Goal: Register for event/course

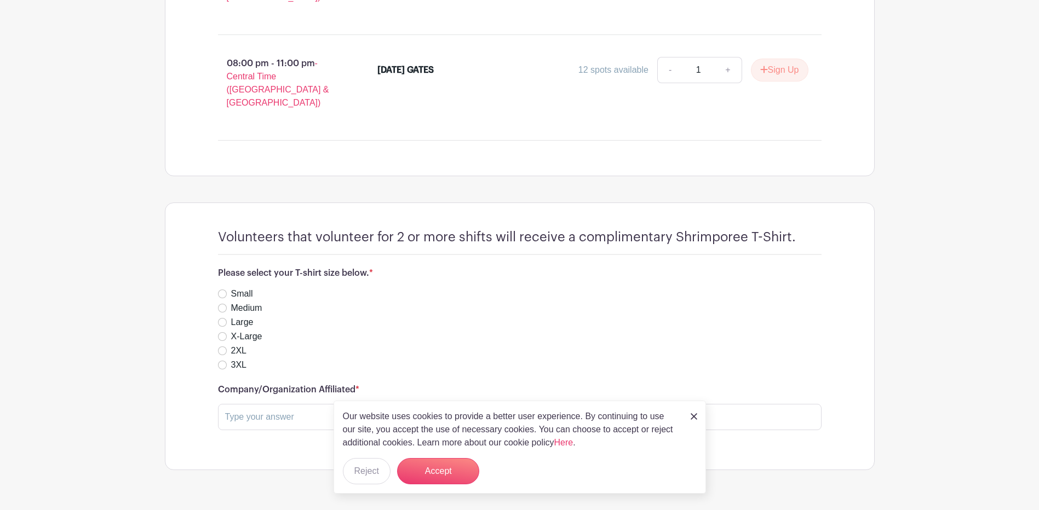
scroll to position [921, 0]
click at [693, 416] on img at bounding box center [694, 416] width 7 height 7
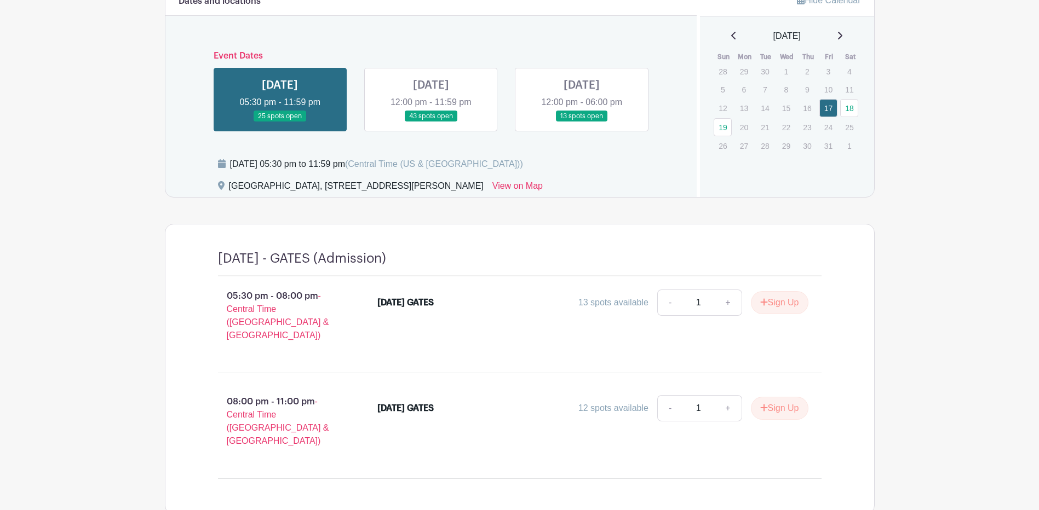
scroll to position [578, 0]
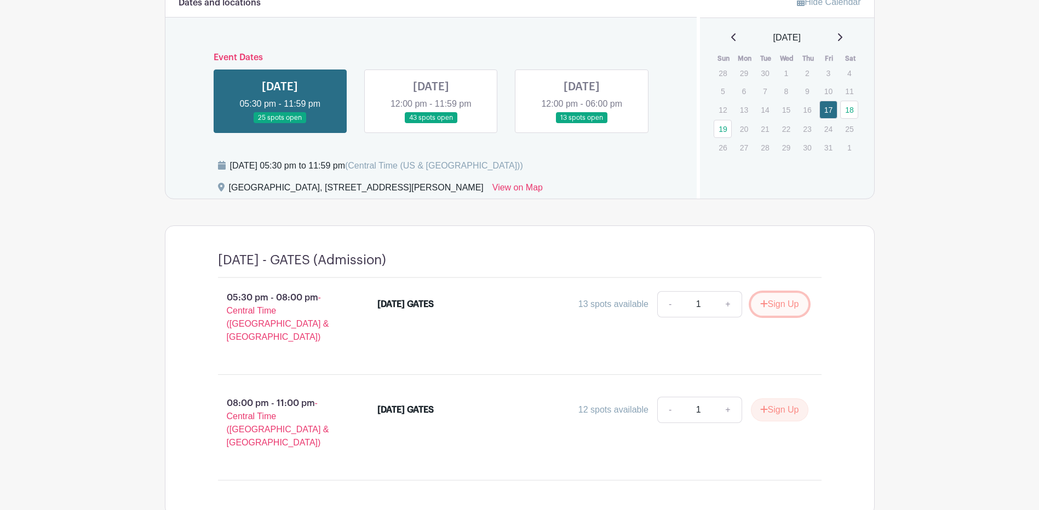
click at [778, 303] on button "Sign Up" at bounding box center [780, 304] width 58 height 23
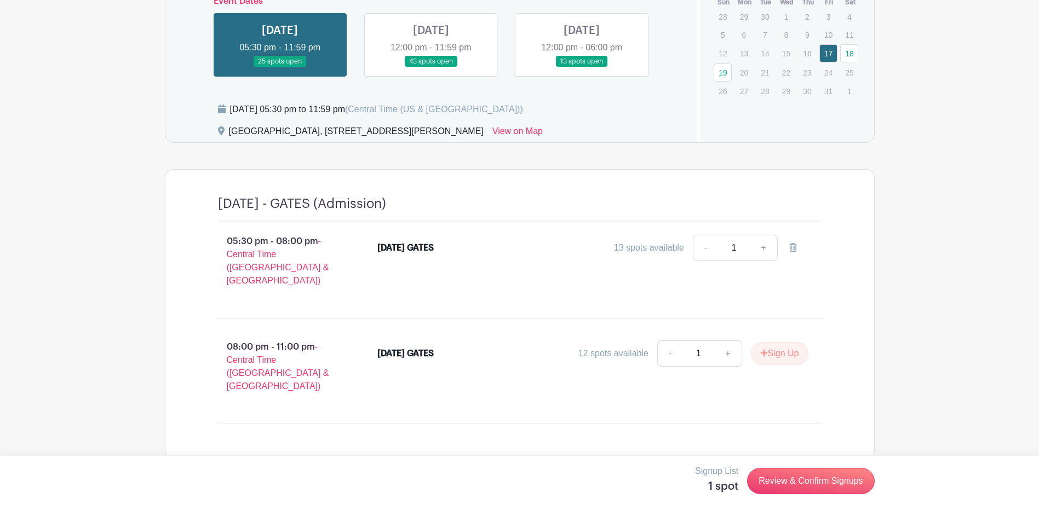
scroll to position [648, 0]
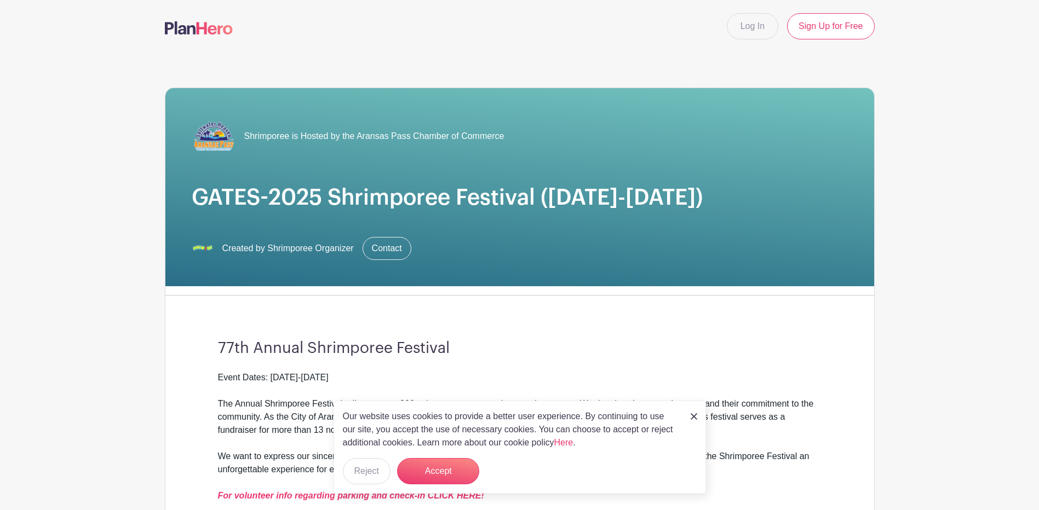
click at [694, 417] on img at bounding box center [694, 416] width 7 height 7
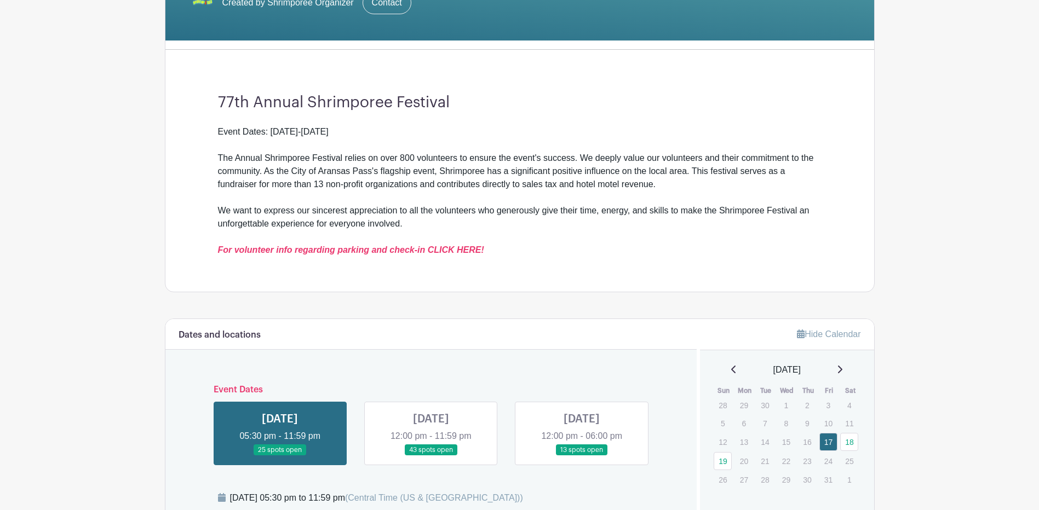
scroll to position [256, 0]
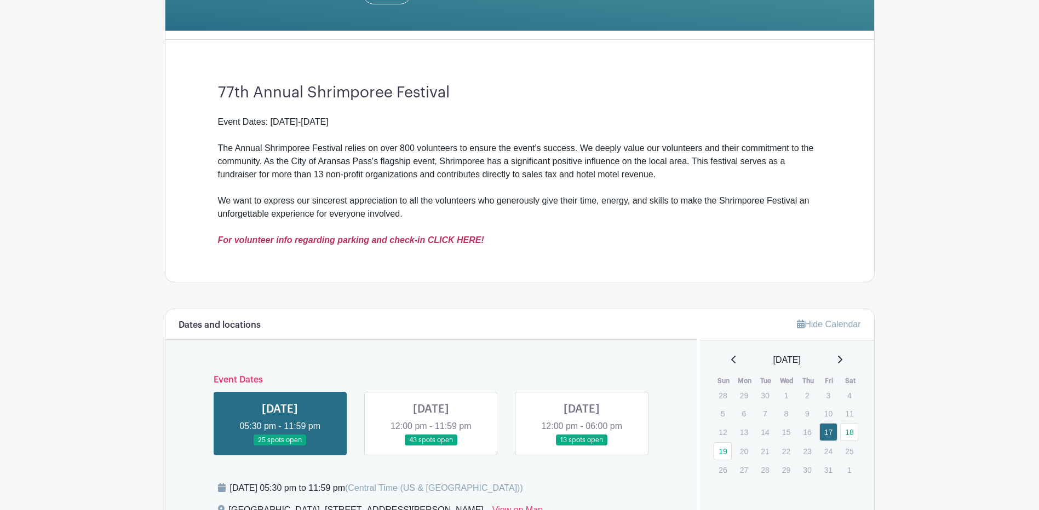
click at [364, 238] on em "For volunteer info regarding parking and check-in CLICK HERE!" at bounding box center [351, 239] width 266 height 9
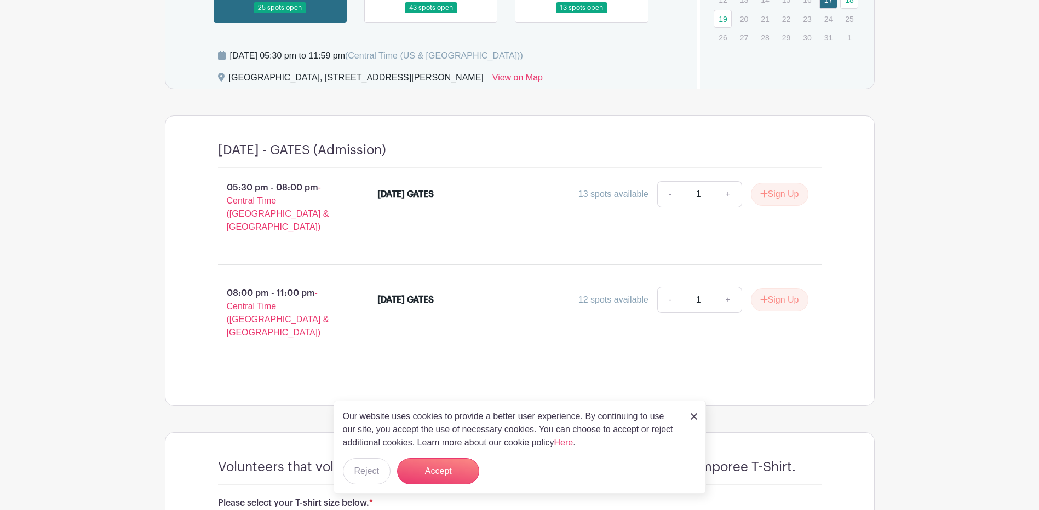
scroll to position [690, 0]
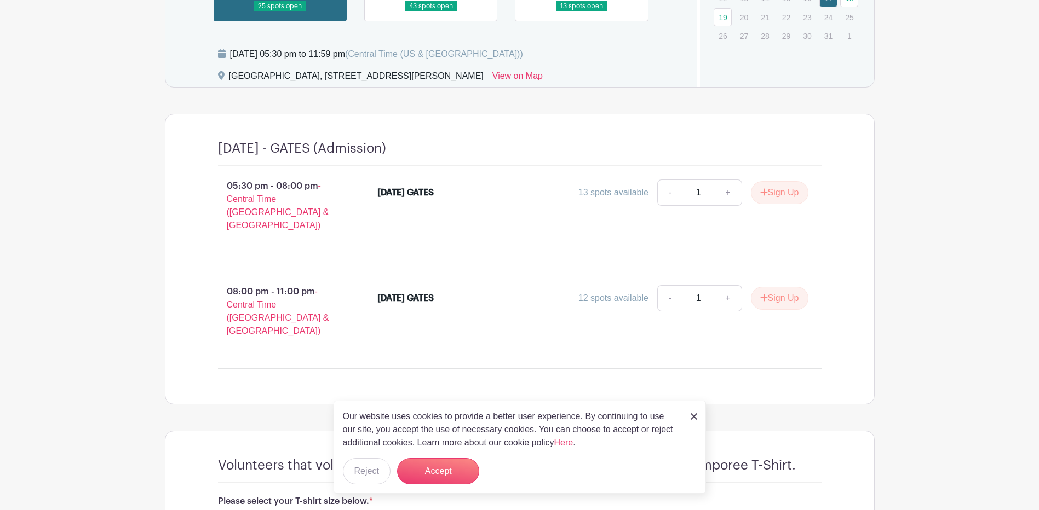
click at [693, 419] on link at bounding box center [694, 416] width 7 height 13
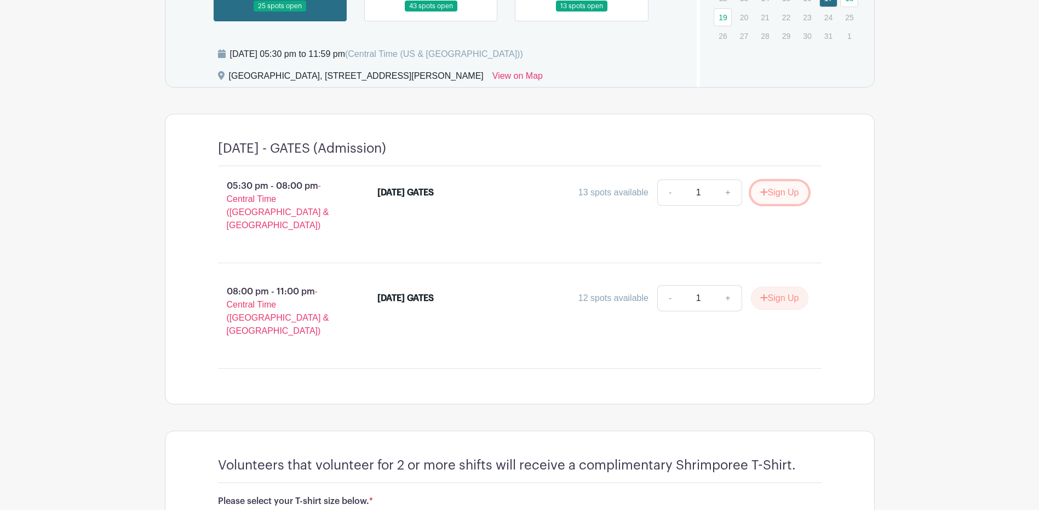
click at [778, 192] on button "Sign Up" at bounding box center [780, 192] width 58 height 23
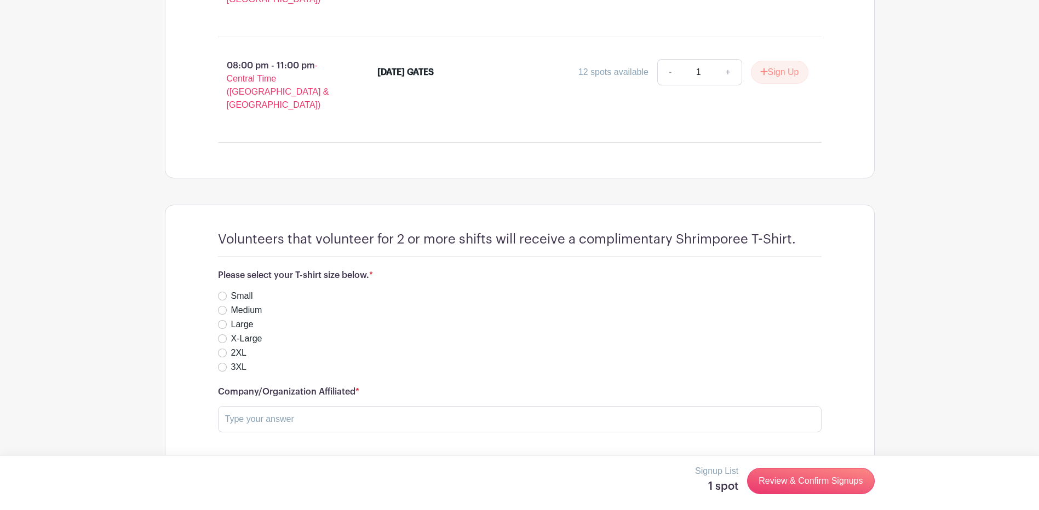
scroll to position [921, 0]
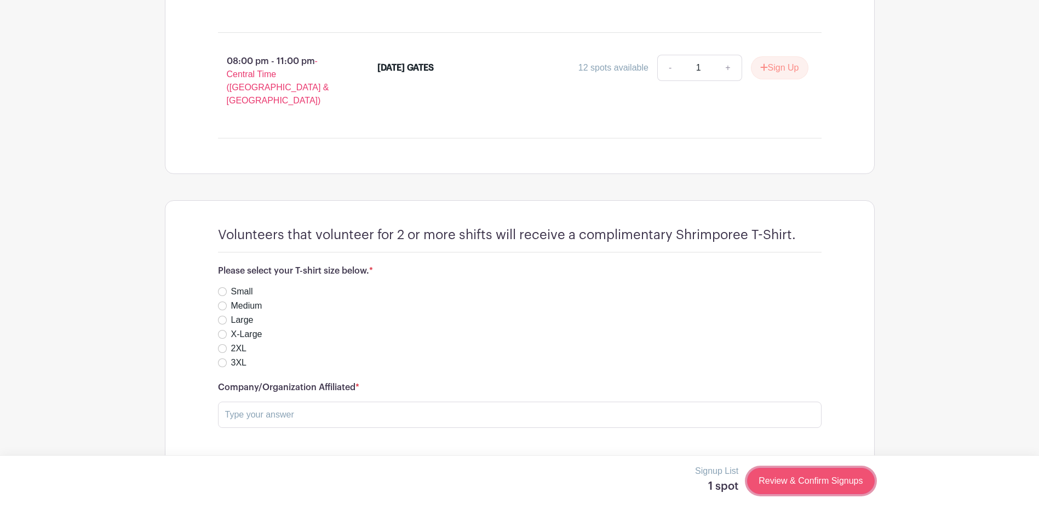
click at [816, 480] on link "Review & Confirm Signups" at bounding box center [810, 481] width 127 height 26
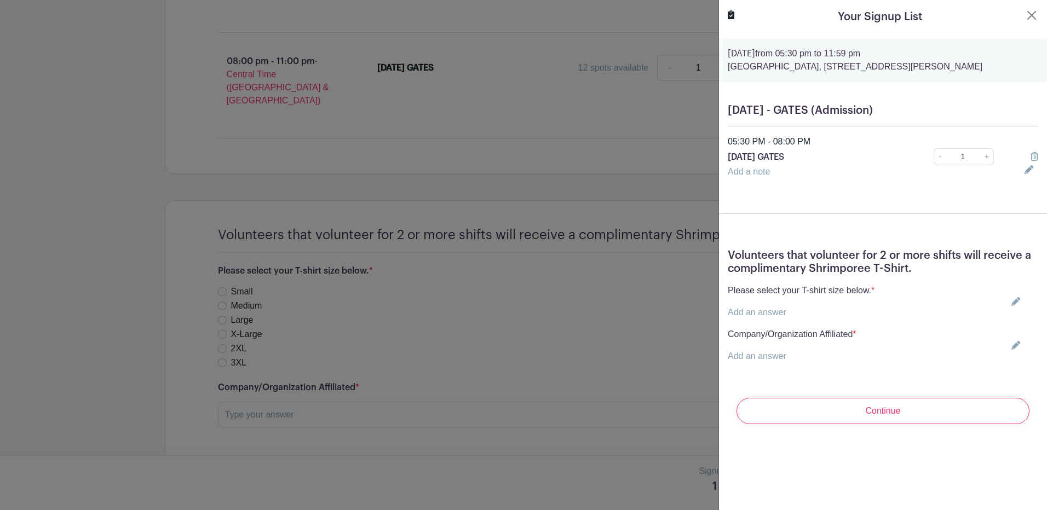
click at [1022, 164] on div at bounding box center [1031, 157] width 27 height 13
click at [934, 165] on link "-" at bounding box center [940, 156] width 12 height 17
click at [1031, 161] on icon at bounding box center [1035, 156] width 8 height 9
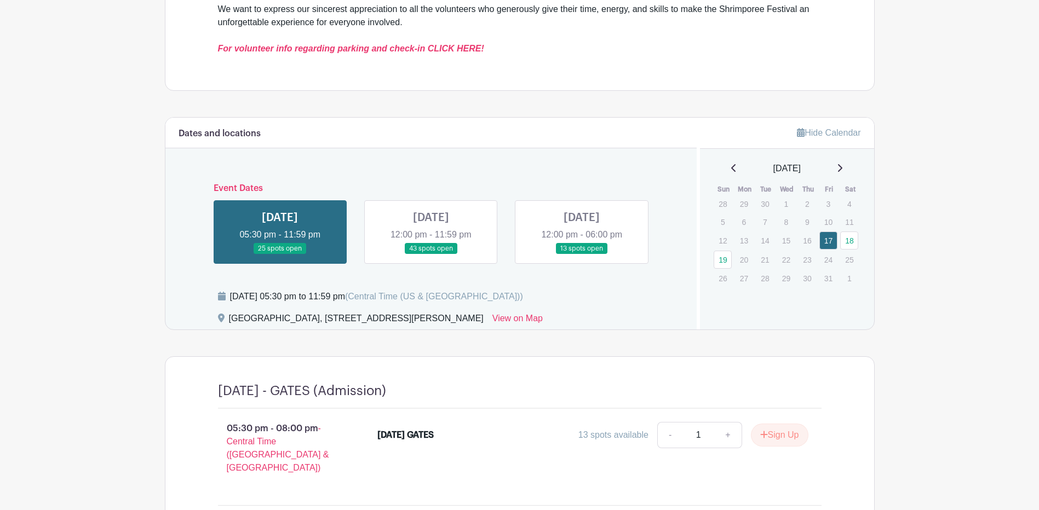
scroll to position [446, 0]
click at [431, 256] on link at bounding box center [431, 256] width 0 height 0
